Goal: Task Accomplishment & Management: Use online tool/utility

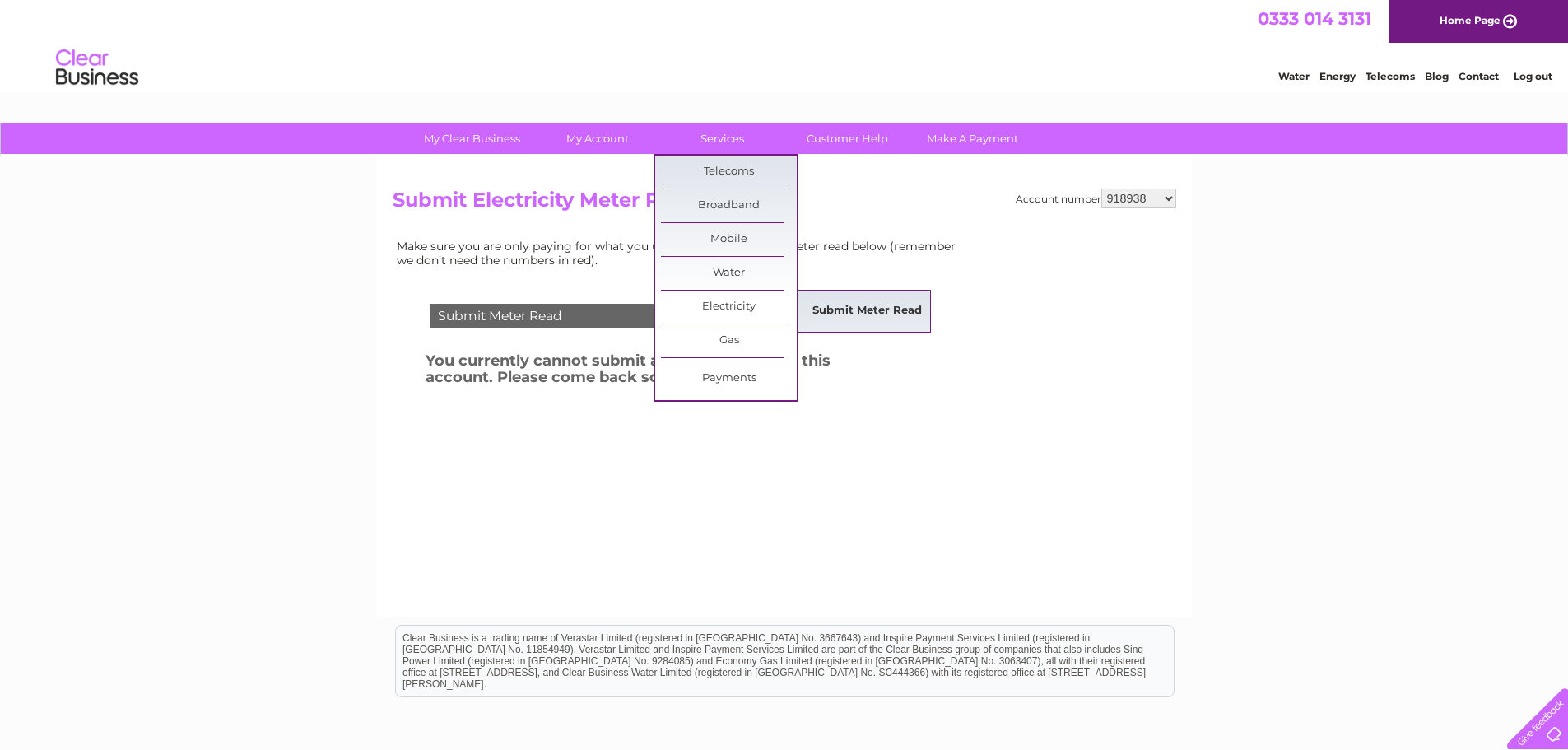
click at [855, 305] on link "Submit Meter Read" at bounding box center [866, 311] width 136 height 33
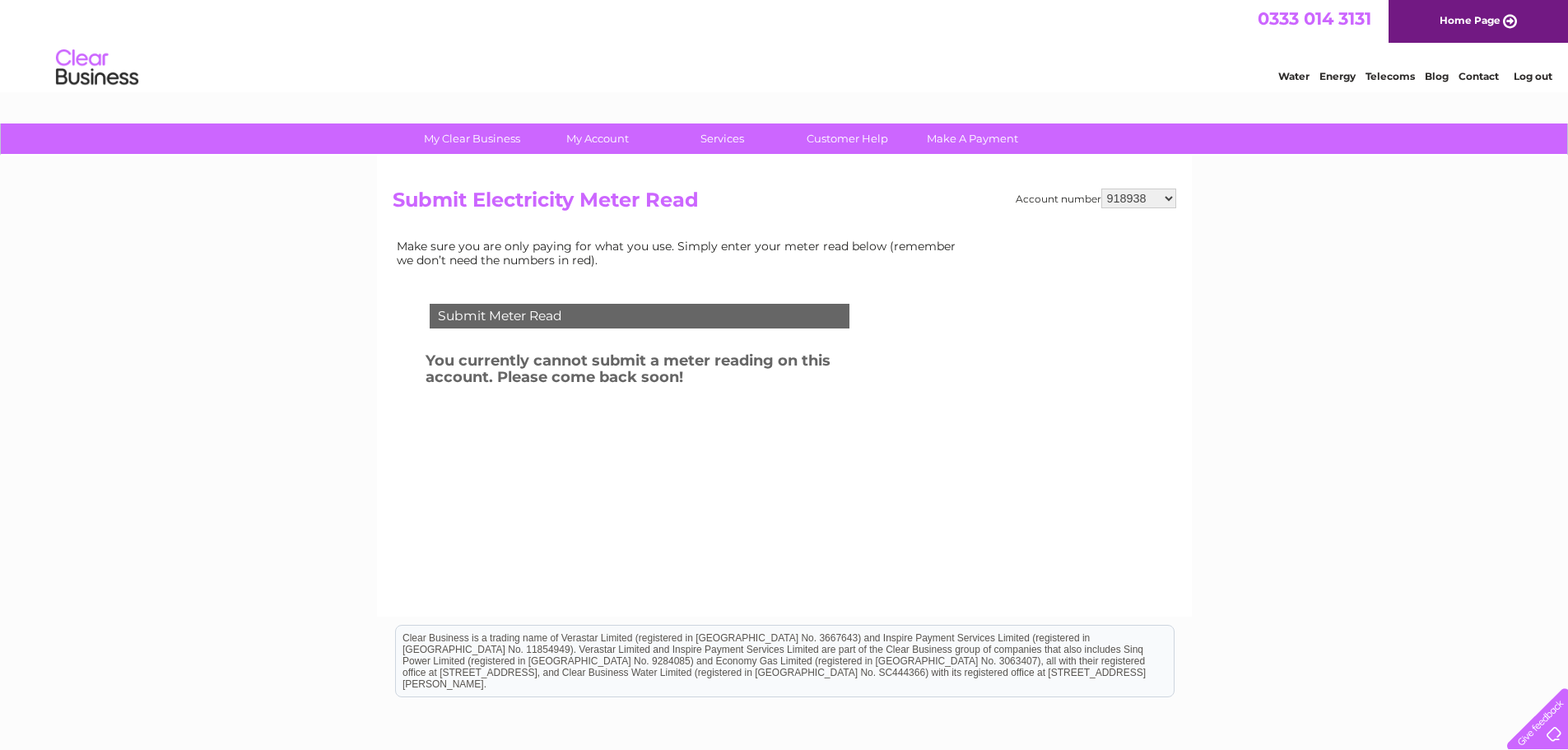
click at [1156, 195] on select "918938 927106 930247 934594 934597 941698 979159 989143 994306 1094838 1096227 …" at bounding box center [1138, 199] width 75 height 20
select select "1096227"
click at [1101, 189] on select "918938 927106 930247 934594 934597 941698 979159 989143 994306 1094838 1096227 …" at bounding box center [1138, 199] width 75 height 20
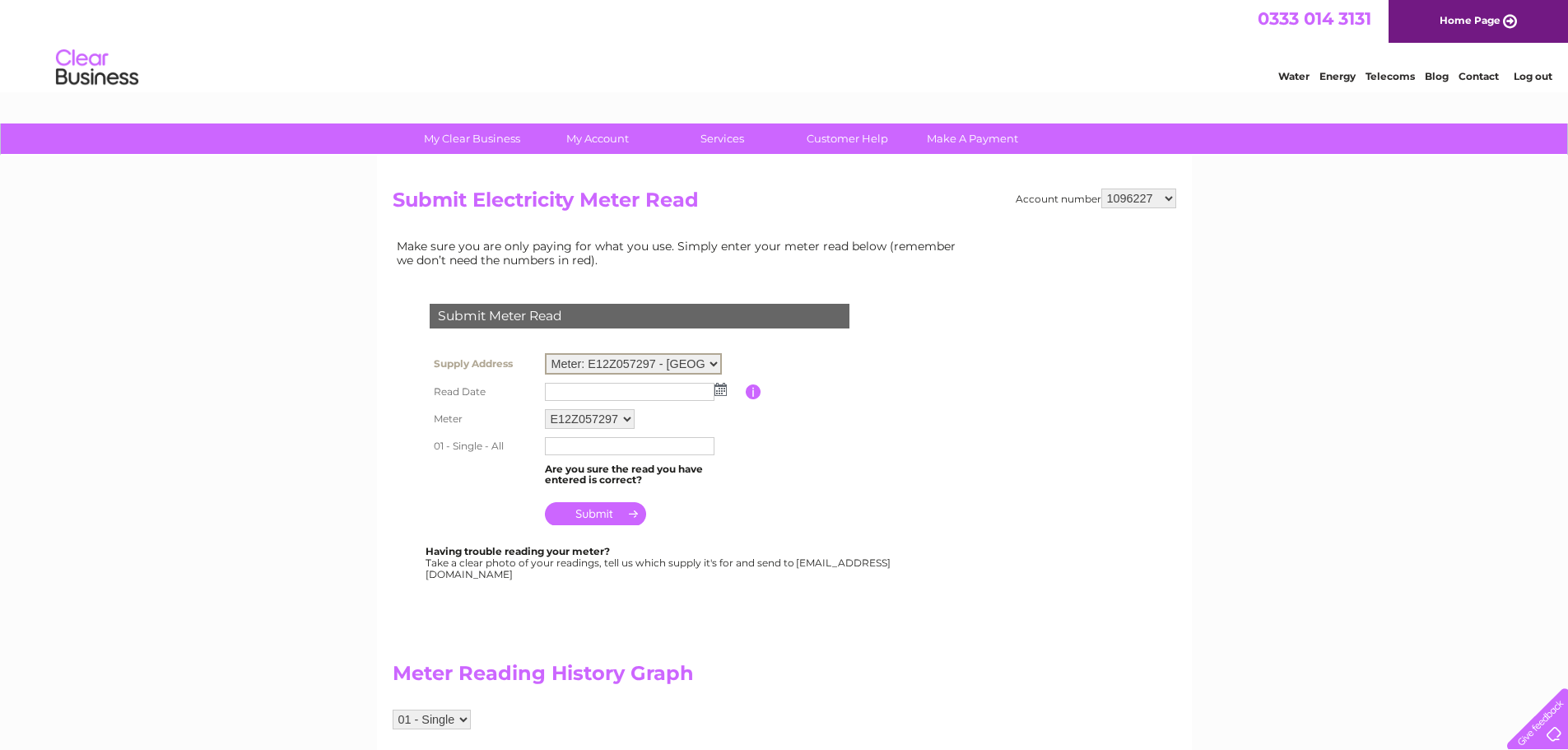
click at [669, 360] on select "Meter: E12Z057297 - Central Chambers, 41 Bothwell Street, Glasgow, G2 6LY Meter…" at bounding box center [633, 364] width 177 height 22
select select "131671"
click at [545, 353] on select "Meter: E12Z057297 - Central Chambers, 41 Bothwell Street, Glasgow, G2 6LY Meter…" at bounding box center [633, 364] width 177 height 22
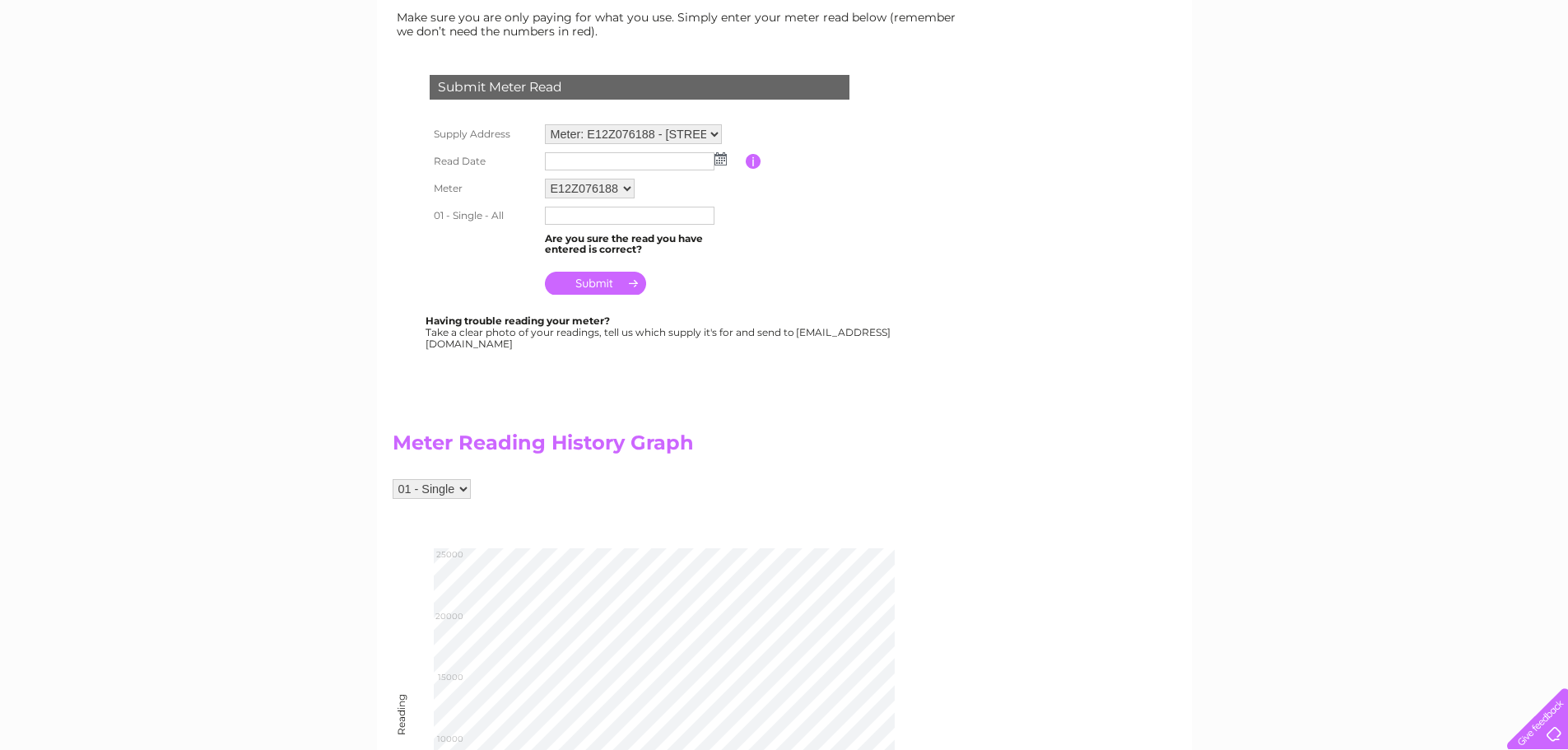
scroll to position [246, 0]
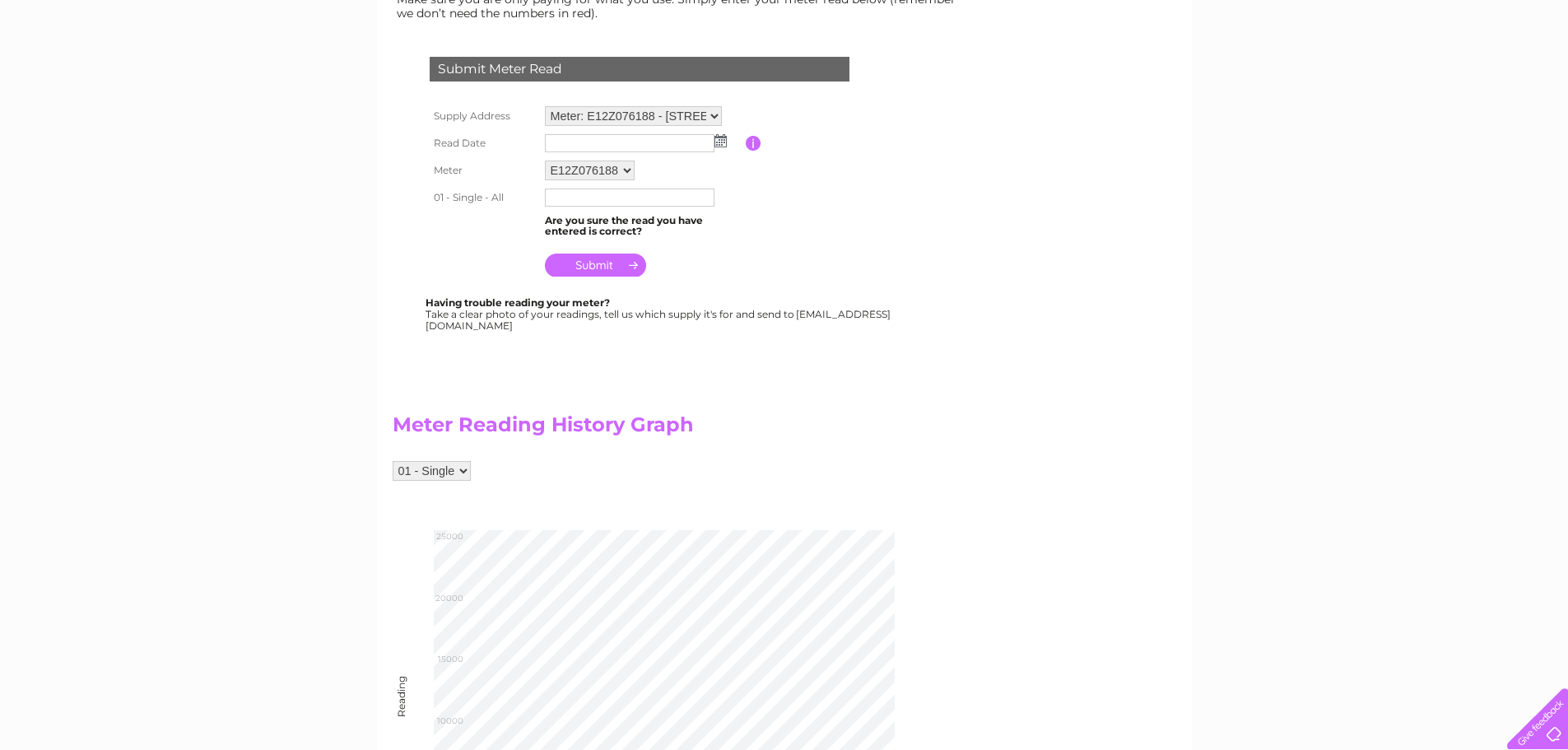
click at [721, 146] on img at bounding box center [721, 140] width 13 height 13
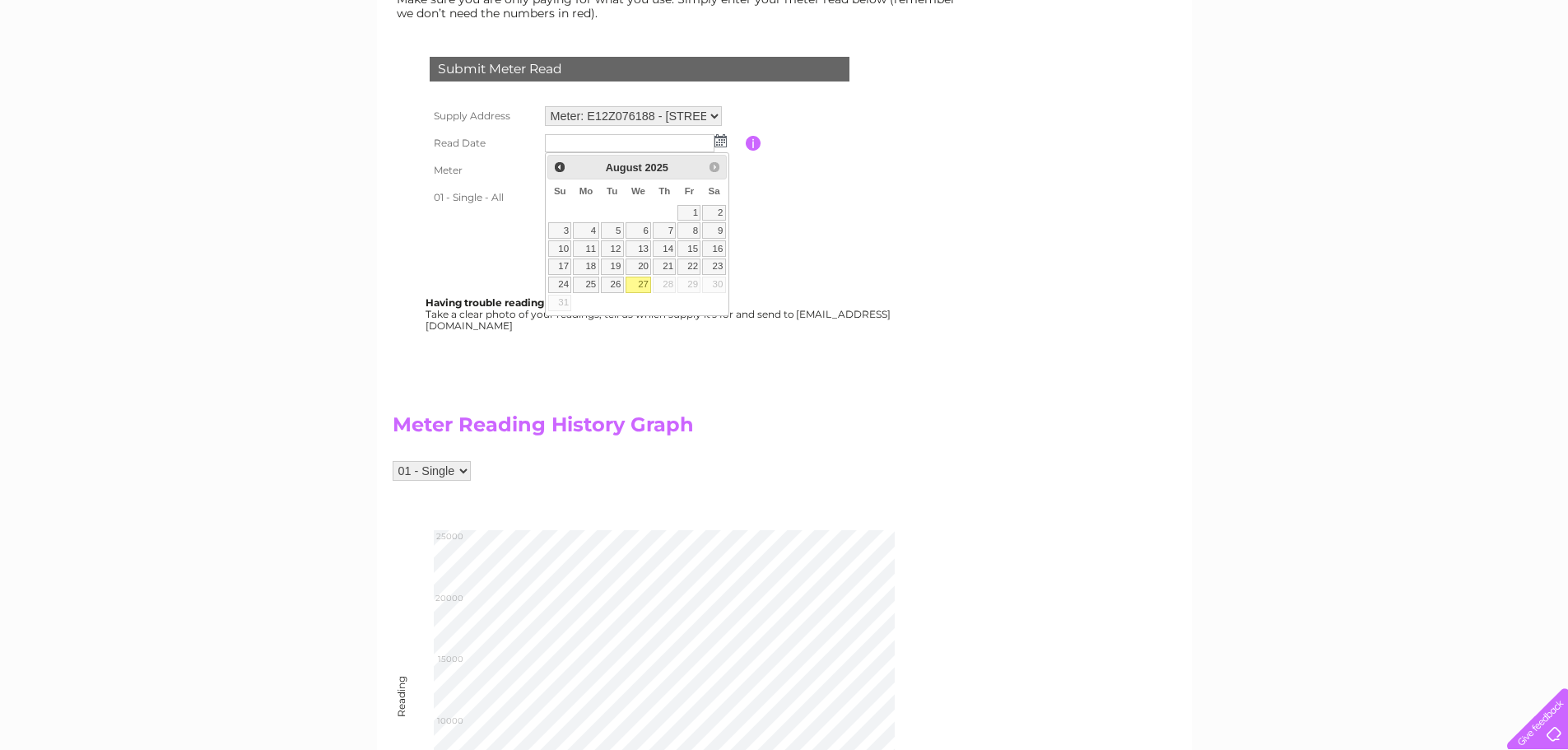
click at [640, 280] on link "27" at bounding box center [638, 284] width 26 height 16
type input "2025/08/27"
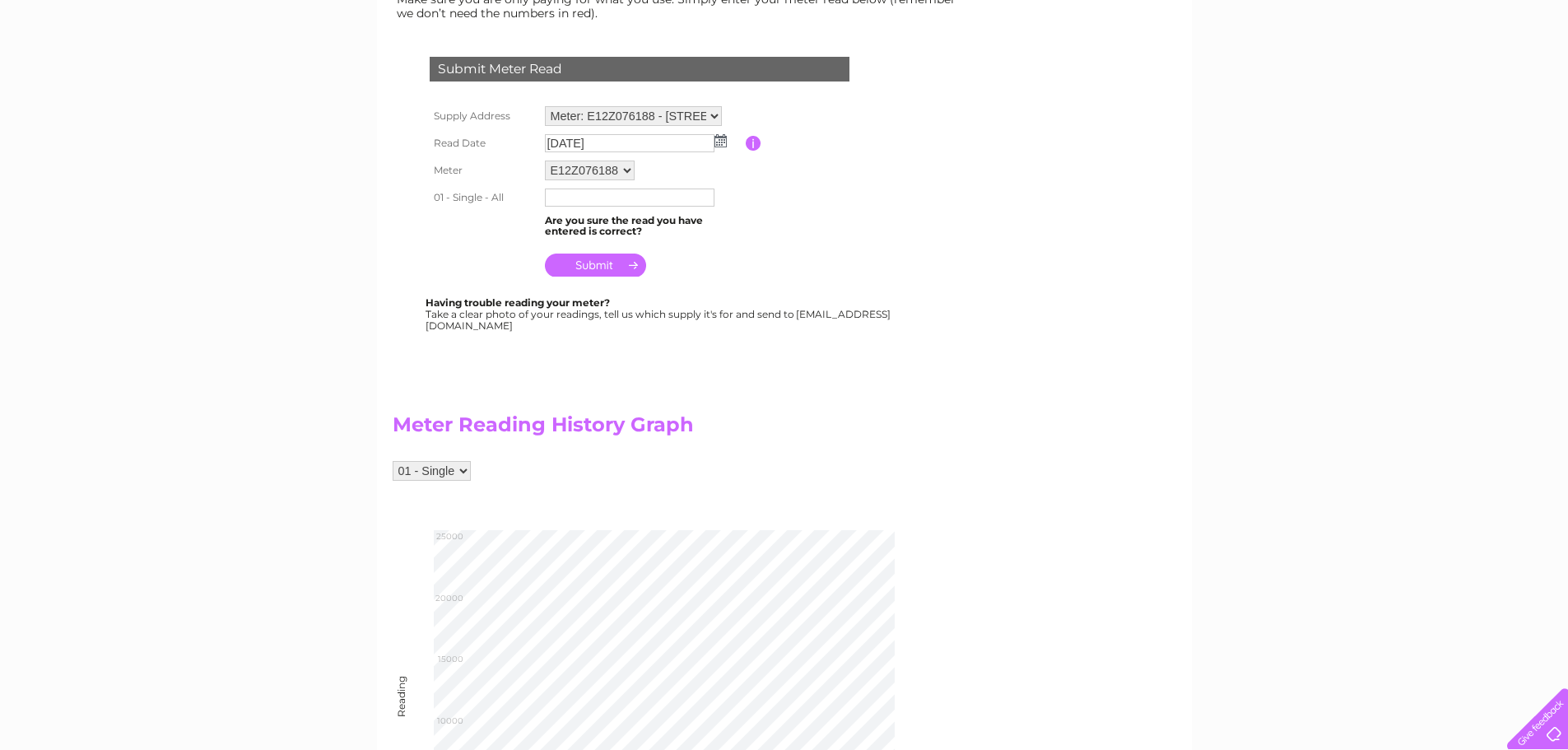
click at [596, 201] on input "text" at bounding box center [630, 198] width 169 height 18
type input "22085"
click at [565, 260] on input "submit" at bounding box center [596, 265] width 102 height 23
